Goal: Obtain resource: Obtain resource

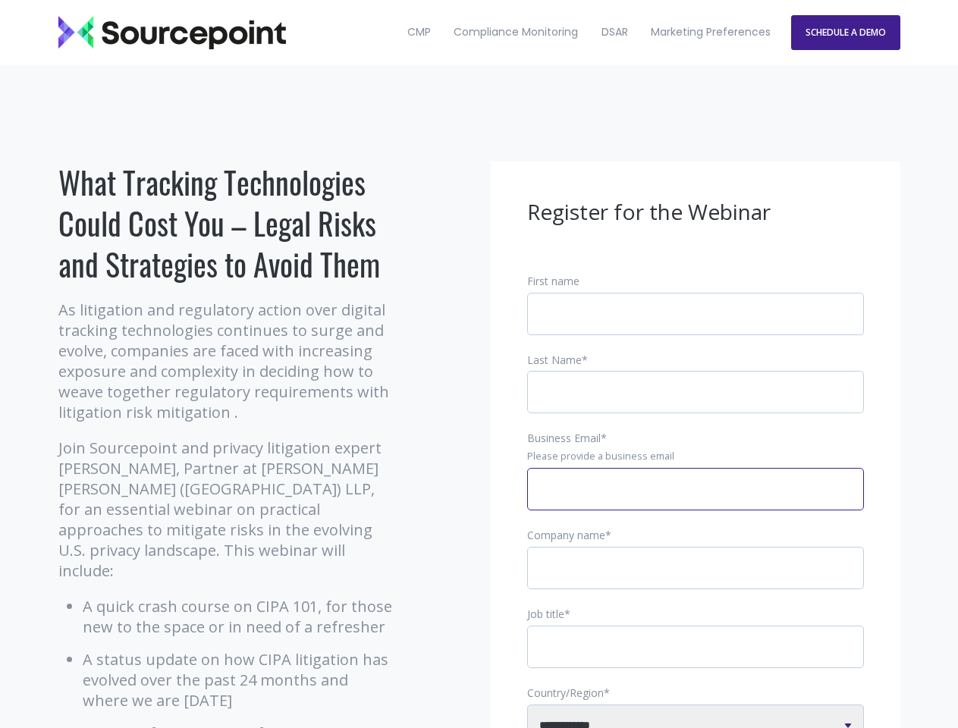
click at [696, 502] on input "Business Email *" at bounding box center [695, 489] width 337 height 42
